Goal: Task Accomplishment & Management: Manage account settings

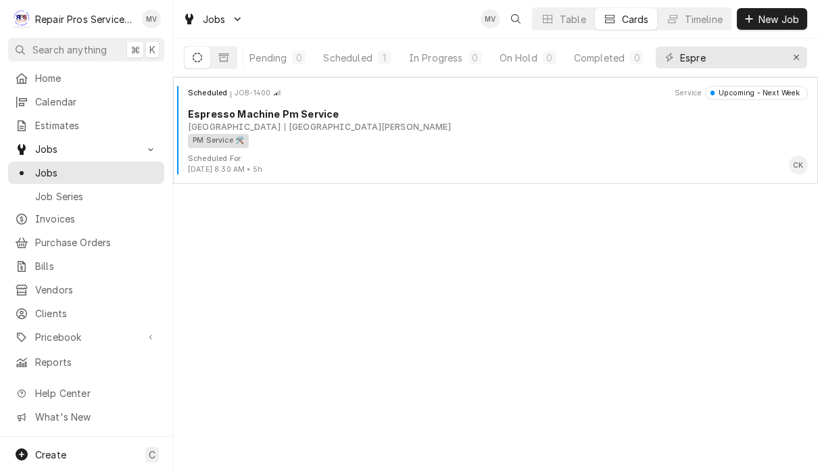
scroll to position [0, 82]
click at [805, 51] on button "Erase input" at bounding box center [797, 58] width 22 height 22
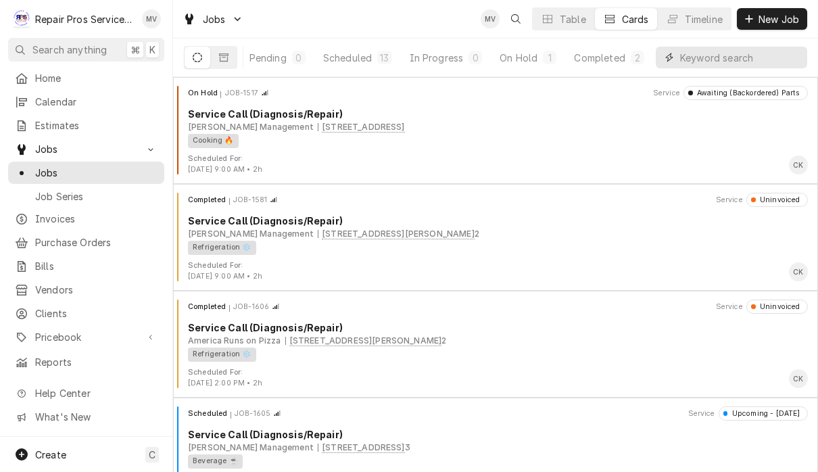
scroll to position [0, 83]
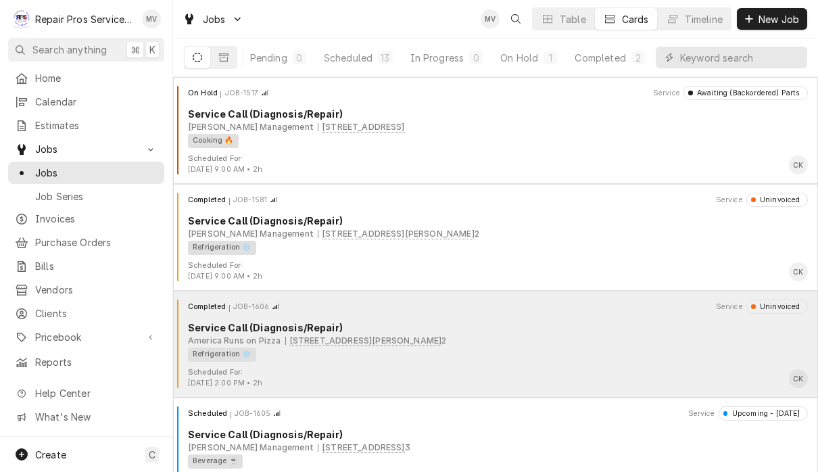
click at [518, 347] on div "Refrigeration ❄️" at bounding box center [493, 354] width 610 height 14
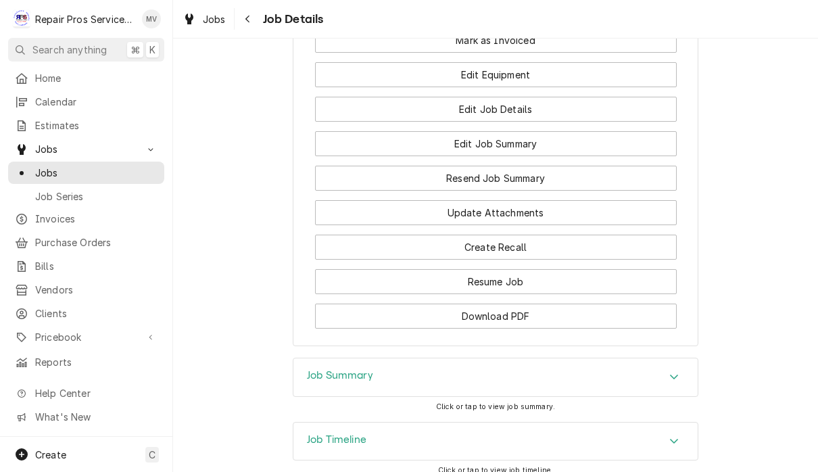
scroll to position [1086, 0]
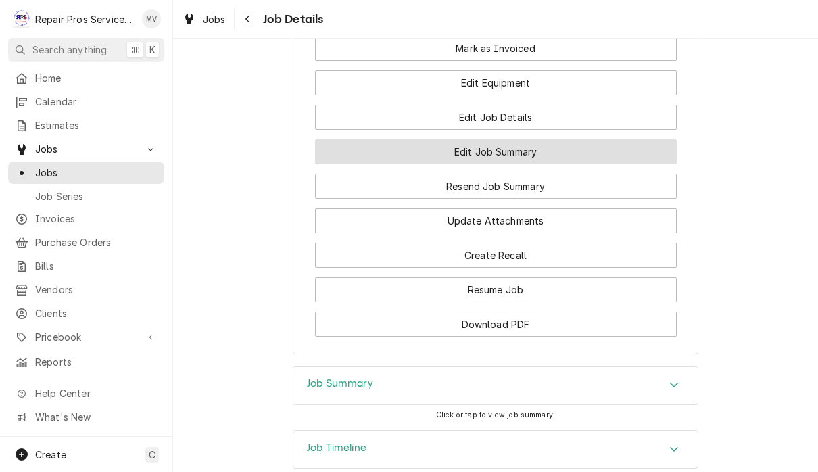
click at [569, 164] on button "Edit Job Summary" at bounding box center [496, 151] width 362 height 25
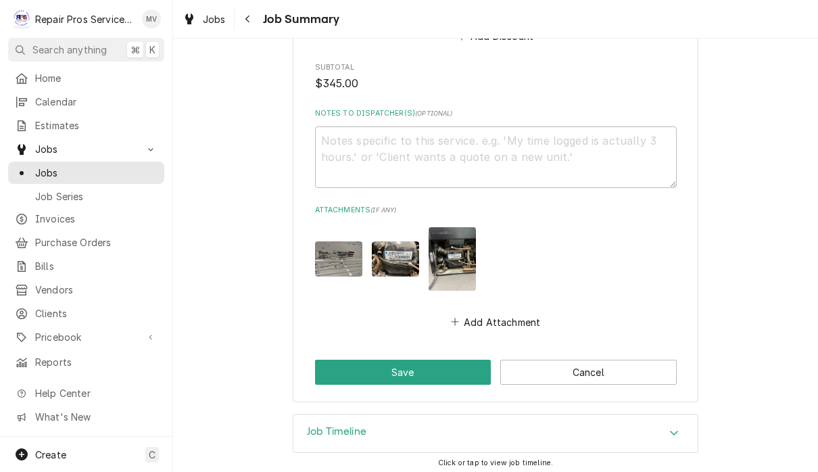
scroll to position [1476, 0]
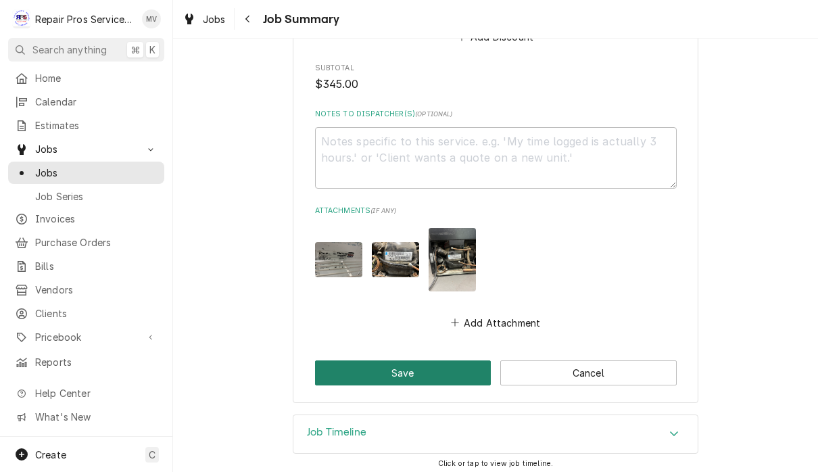
click at [437, 370] on button "Save" at bounding box center [403, 372] width 176 height 25
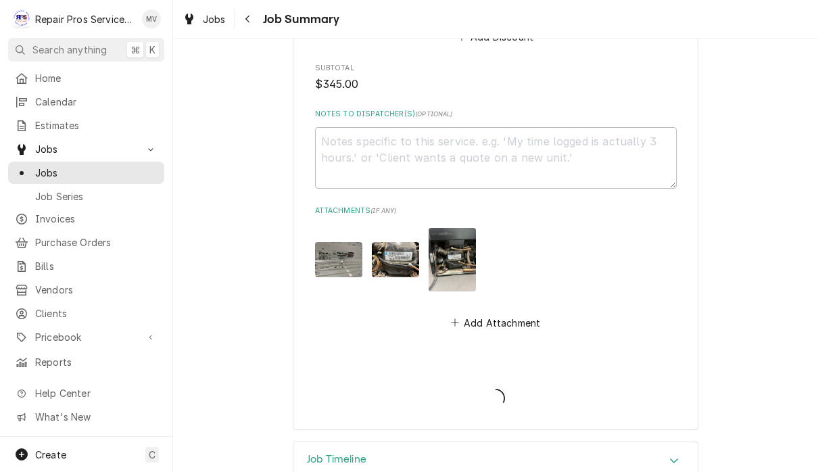
type textarea "x"
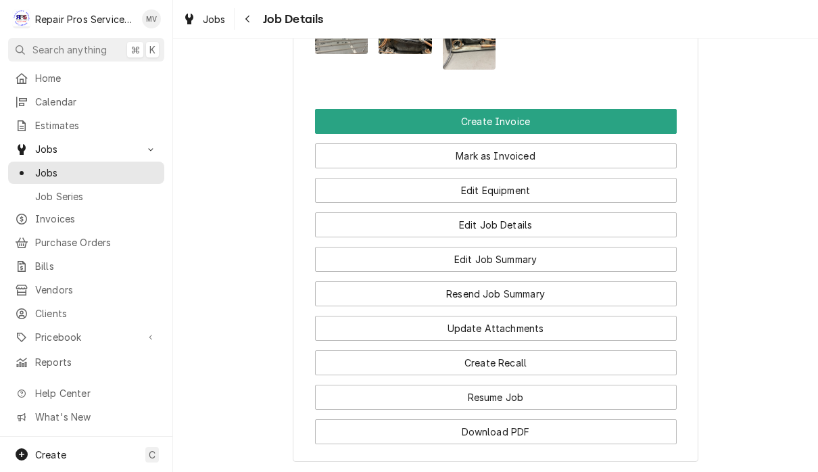
scroll to position [962, 0]
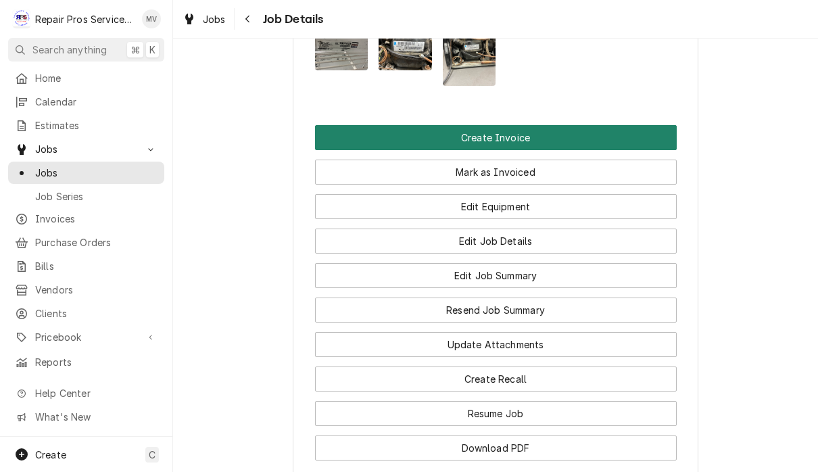
click at [537, 150] on button "Create Invoice" at bounding box center [496, 137] width 362 height 25
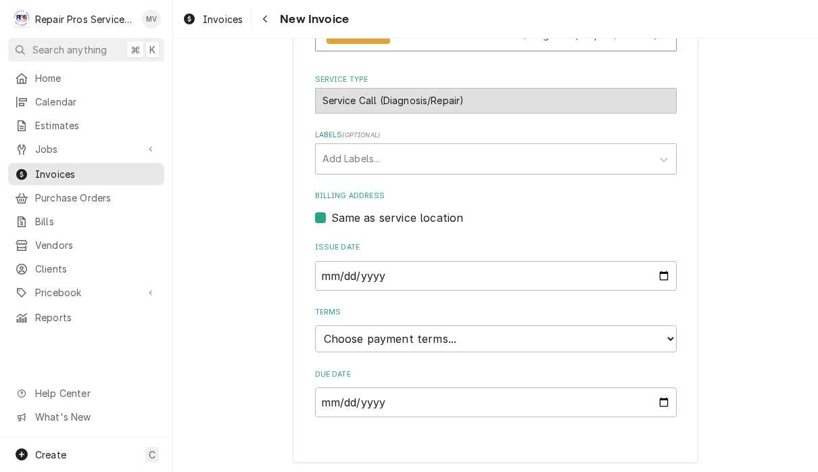
scroll to position [296, 0]
click at [439, 339] on select "Choose payment terms... Same Day Net 7 Net 14 Net 21 Net 30 Net 45 Net 60 Net 90" at bounding box center [496, 339] width 362 height 27
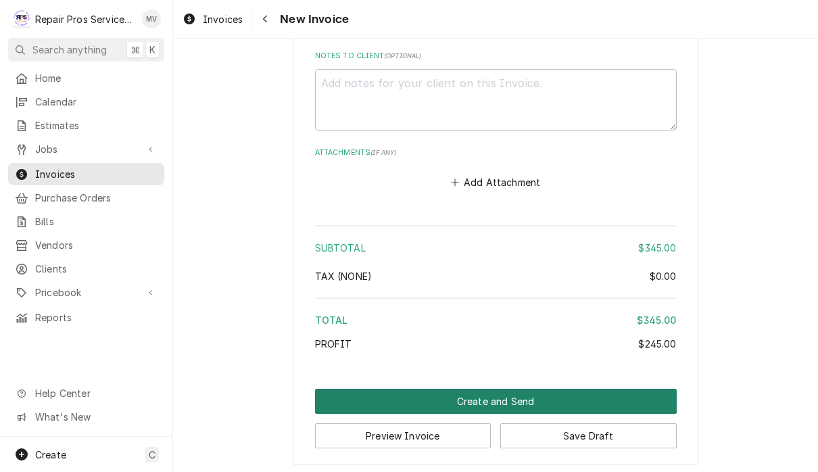
click at [525, 389] on button "Create and Send" at bounding box center [496, 401] width 362 height 25
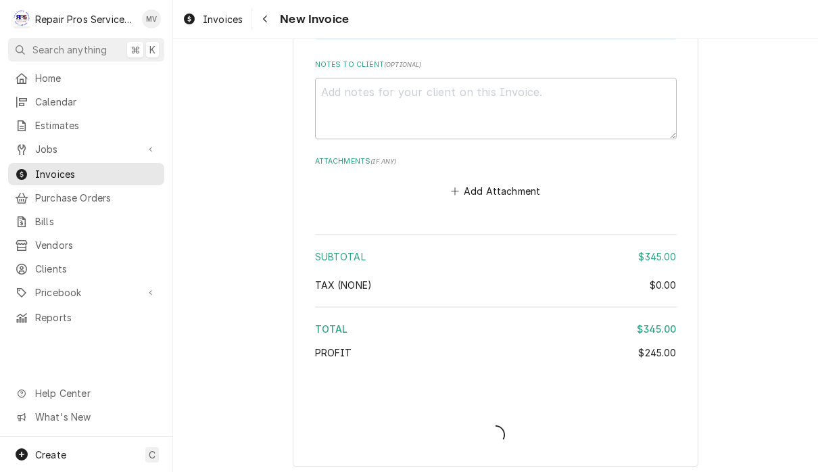
type textarea "x"
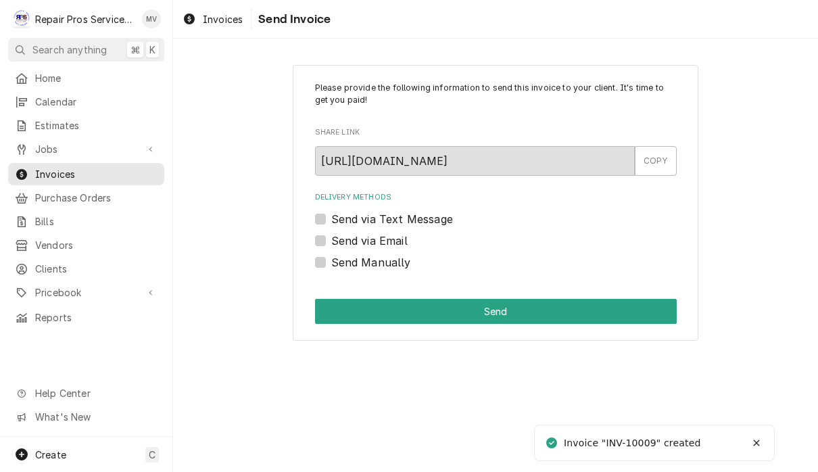
click at [401, 268] on label "Send Manually" at bounding box center [371, 262] width 80 height 16
click at [401, 268] on input "Send Manually" at bounding box center [512, 269] width 362 height 30
checkbox input "true"
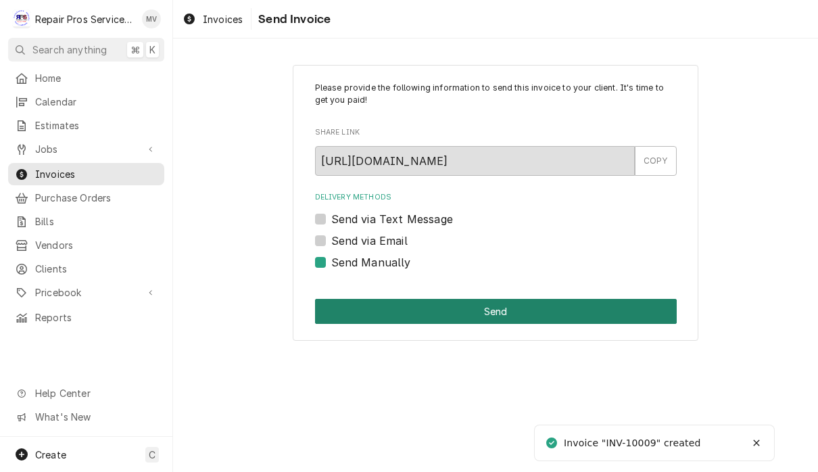
click at [496, 310] on button "Send" at bounding box center [496, 311] width 362 height 25
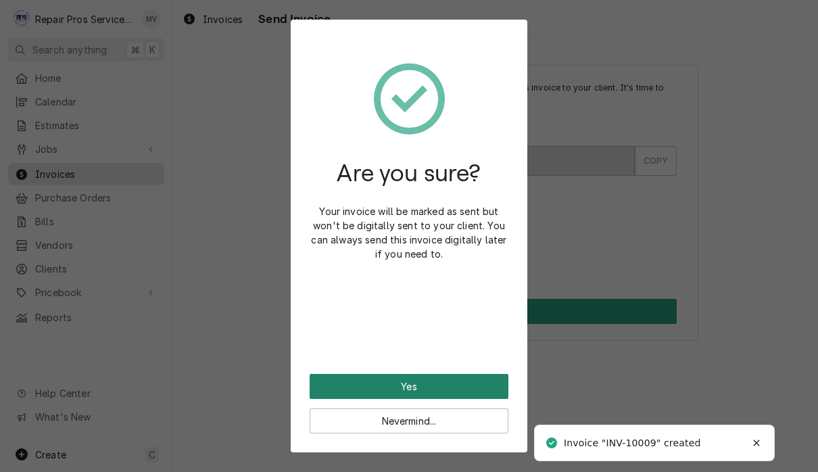
click at [464, 387] on button "Yes" at bounding box center [409, 386] width 199 height 25
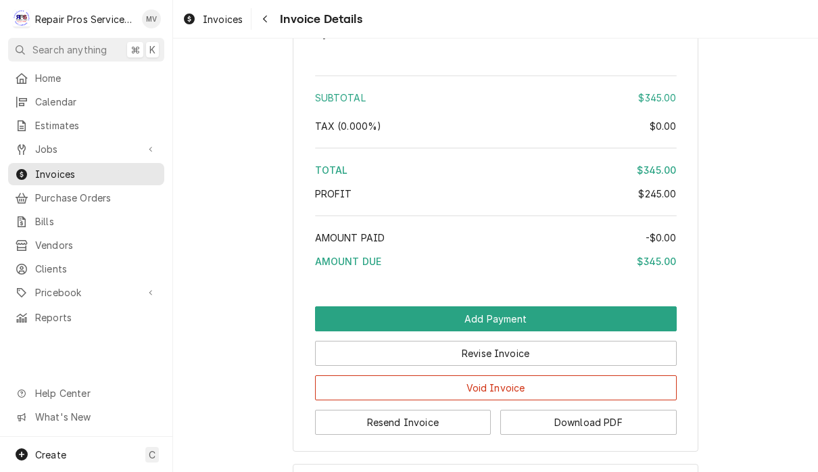
scroll to position [2124, 0]
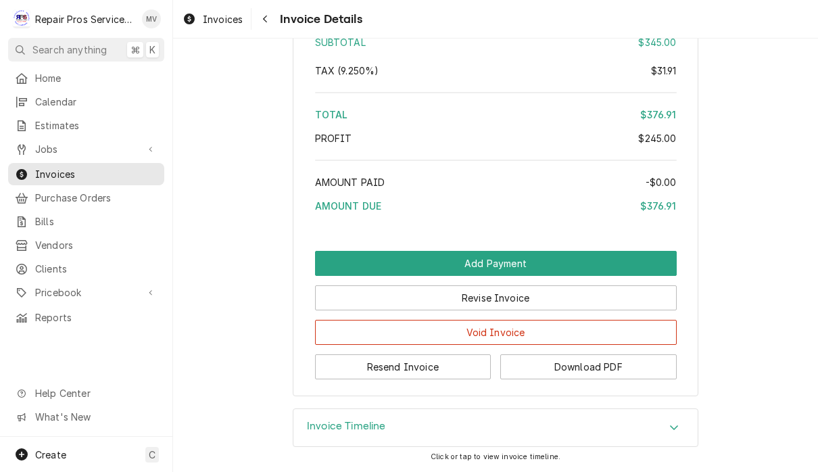
scroll to position [2228, 0]
click at [453, 375] on button "Resend Invoice" at bounding box center [403, 366] width 176 height 25
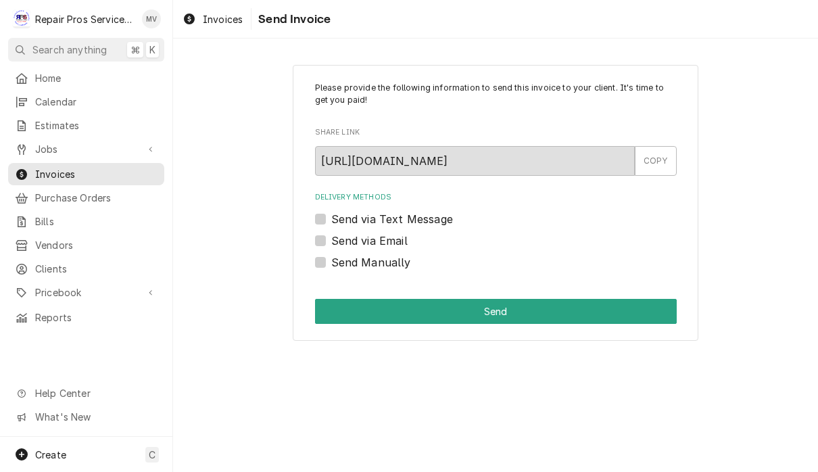
click at [393, 243] on label "Send via Email" at bounding box center [369, 241] width 76 height 16
click at [393, 243] on input "Send via Email" at bounding box center [512, 248] width 362 height 30
checkbox input "true"
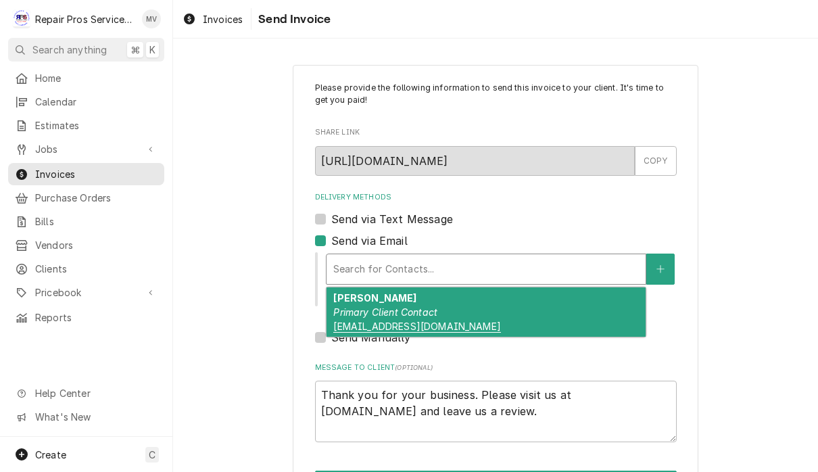
click at [455, 308] on div "Brian Gilbert Primary Client Contact americarunsonpizza@gmail.com" at bounding box center [486, 311] width 319 height 49
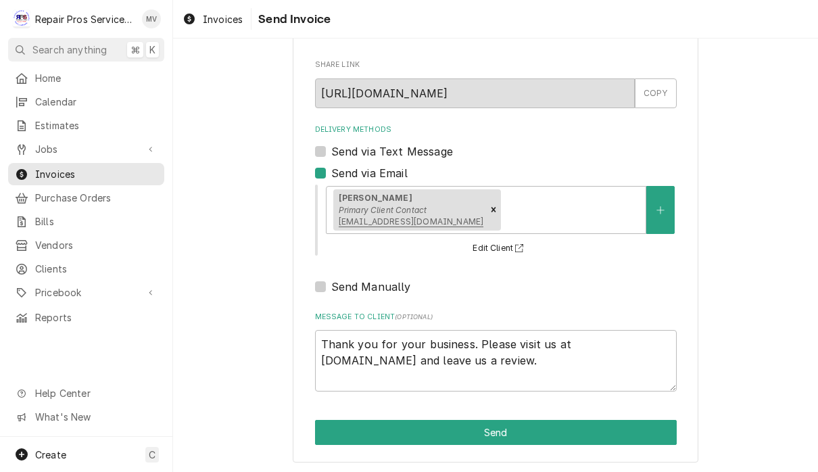
scroll to position [67, 0]
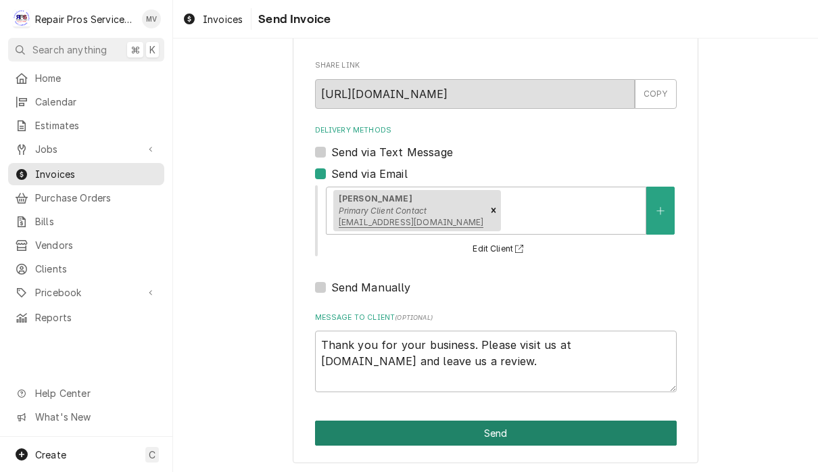
click at [530, 426] on button "Send" at bounding box center [496, 432] width 362 height 25
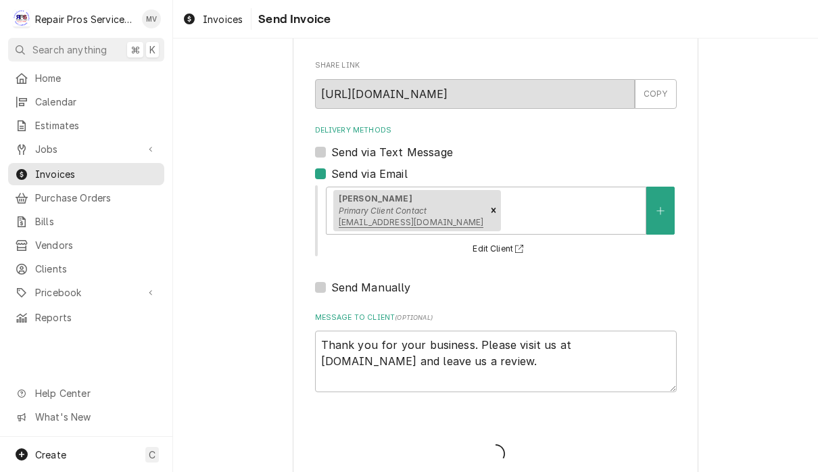
type textarea "x"
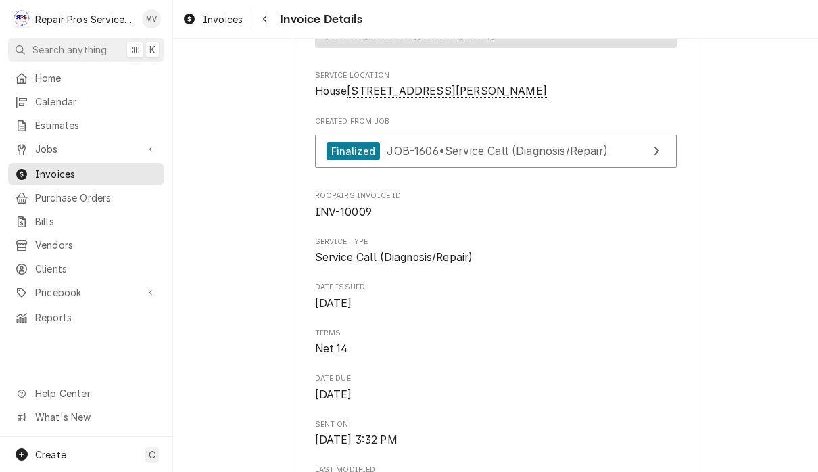
scroll to position [279, 0]
